Goal: Transaction & Acquisition: Book appointment/travel/reservation

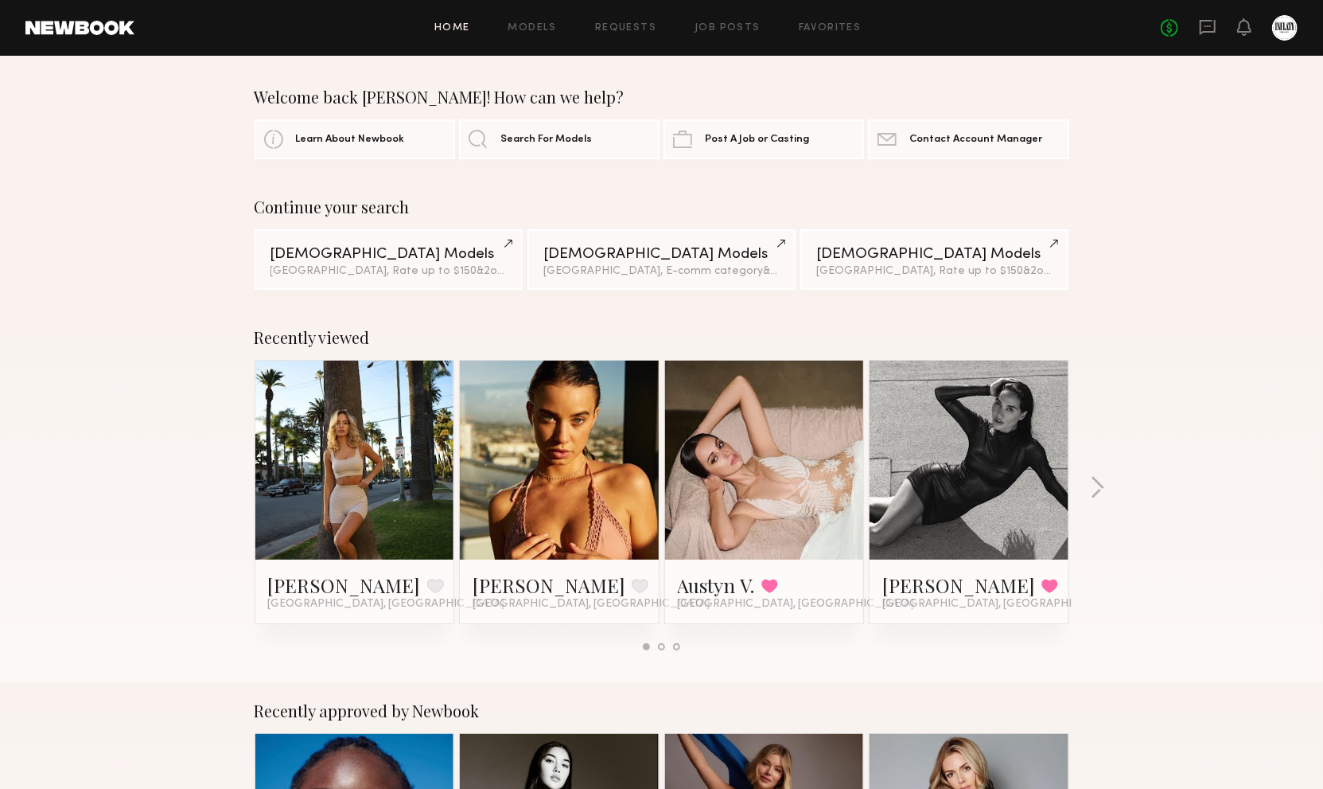
click at [355, 452] on link at bounding box center [354, 459] width 97 height 199
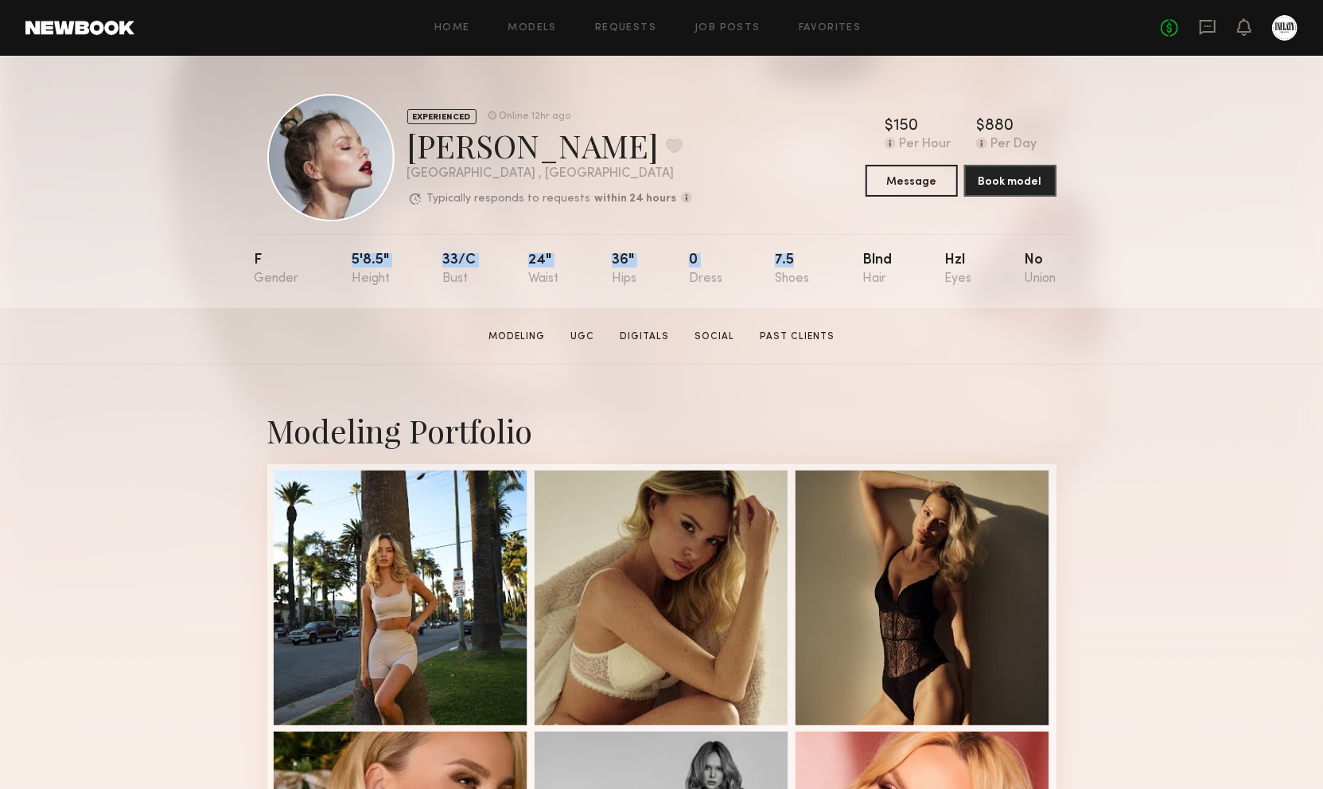
drag, startPoint x: 337, startPoint y: 265, endPoint x: 792, endPoint y: 266, distance: 454.3
click at [792, 266] on nb-model-profile-props "F 5'8.5" 33/c 24" 36" 0 7.5 Blnd Hzl No" at bounding box center [662, 271] width 815 height 74
copy div "5'8.5" 33/c 24" 36" 0 7.5"
click at [492, 305] on div "F 5'8.5" 33/c 24" 36" 0 7.5 Blnd Hzl No" at bounding box center [656, 271] width 802 height 74
